Goal: Book appointment/travel/reservation

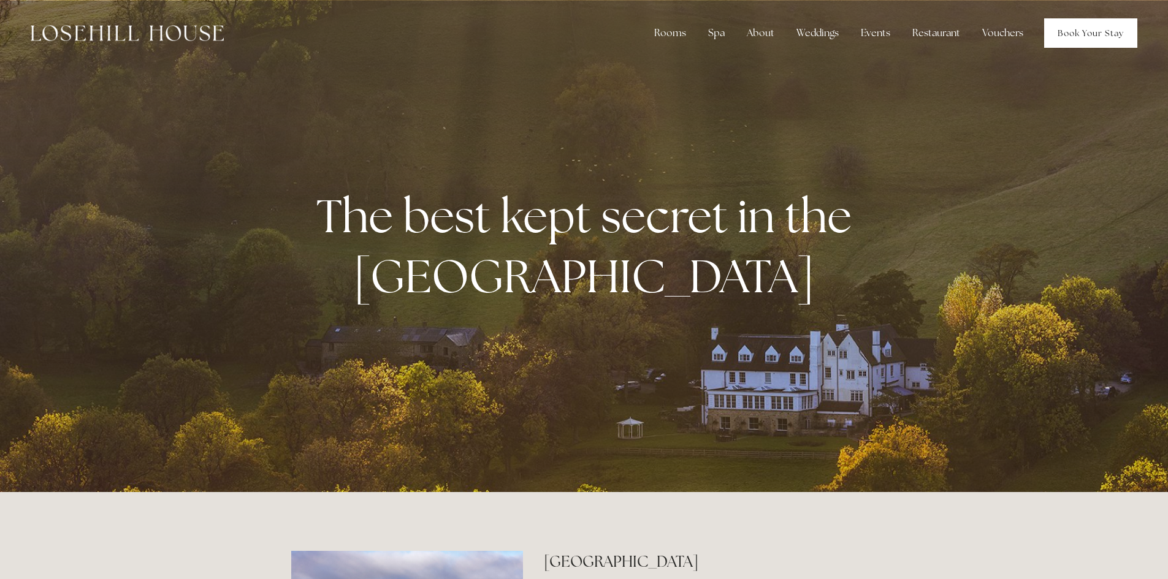
click at [1085, 33] on link "Book Your Stay" at bounding box center [1090, 32] width 93 height 29
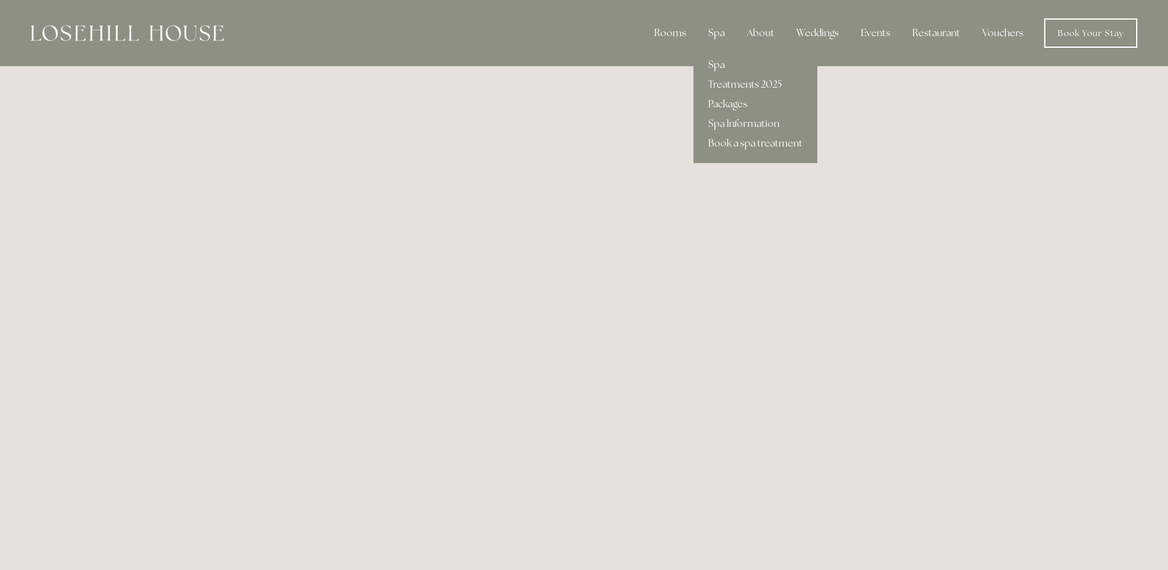
click at [721, 61] on link "Spa" at bounding box center [755, 65] width 124 height 20
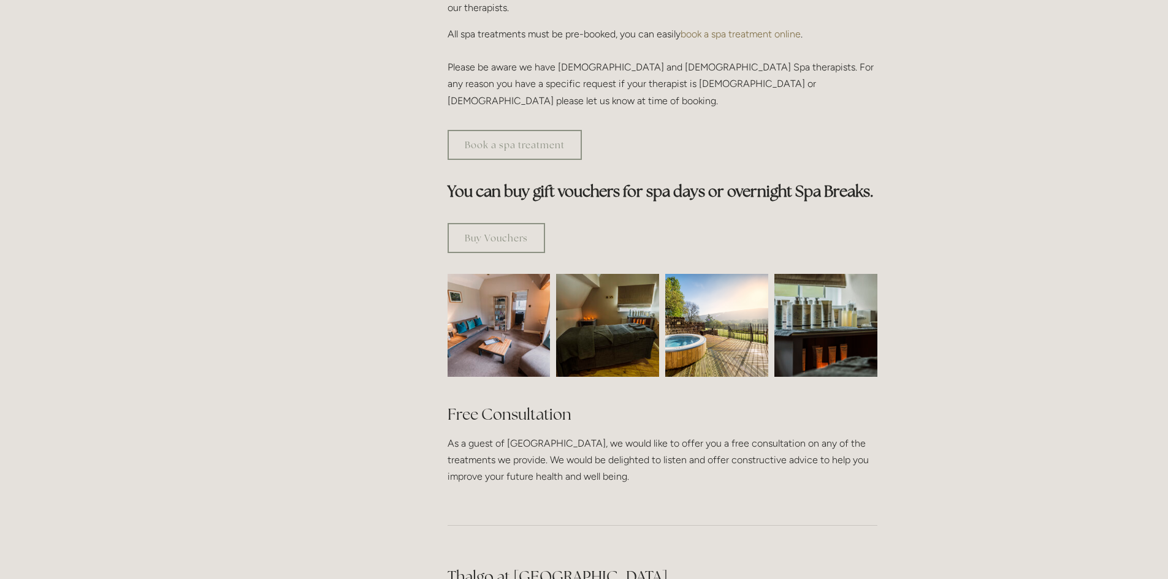
scroll to position [613, 0]
